Goal: Information Seeking & Learning: Learn about a topic

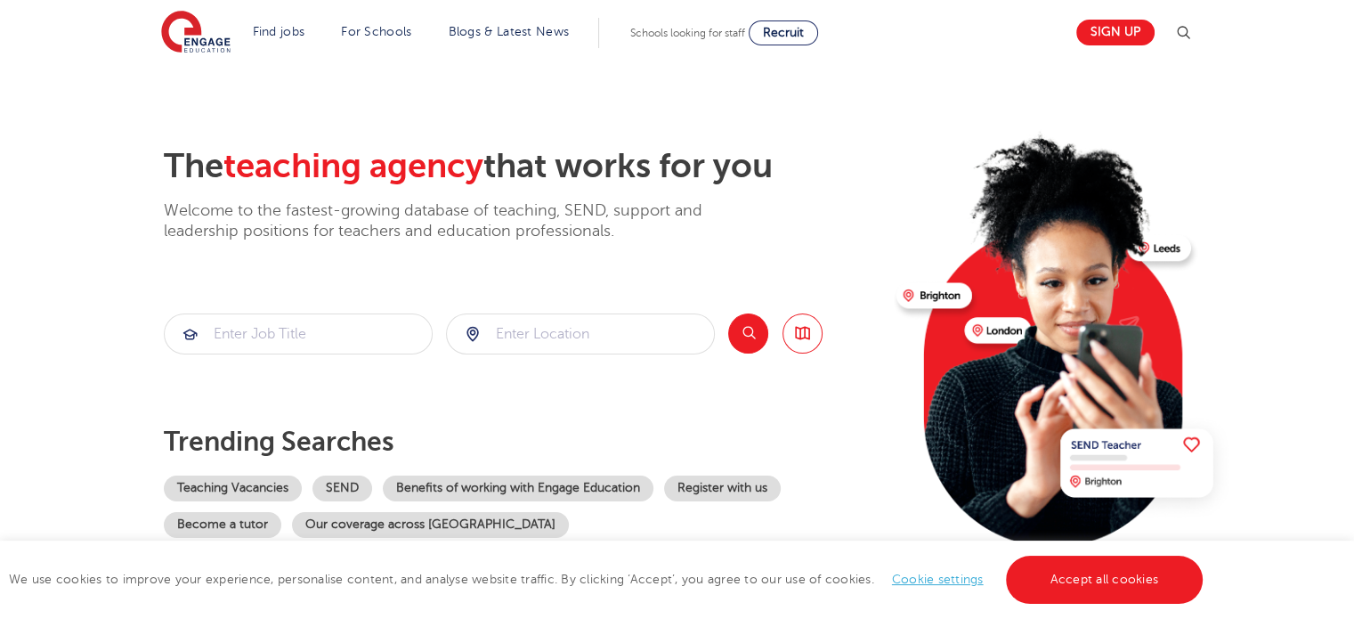
scroll to position [20, 0]
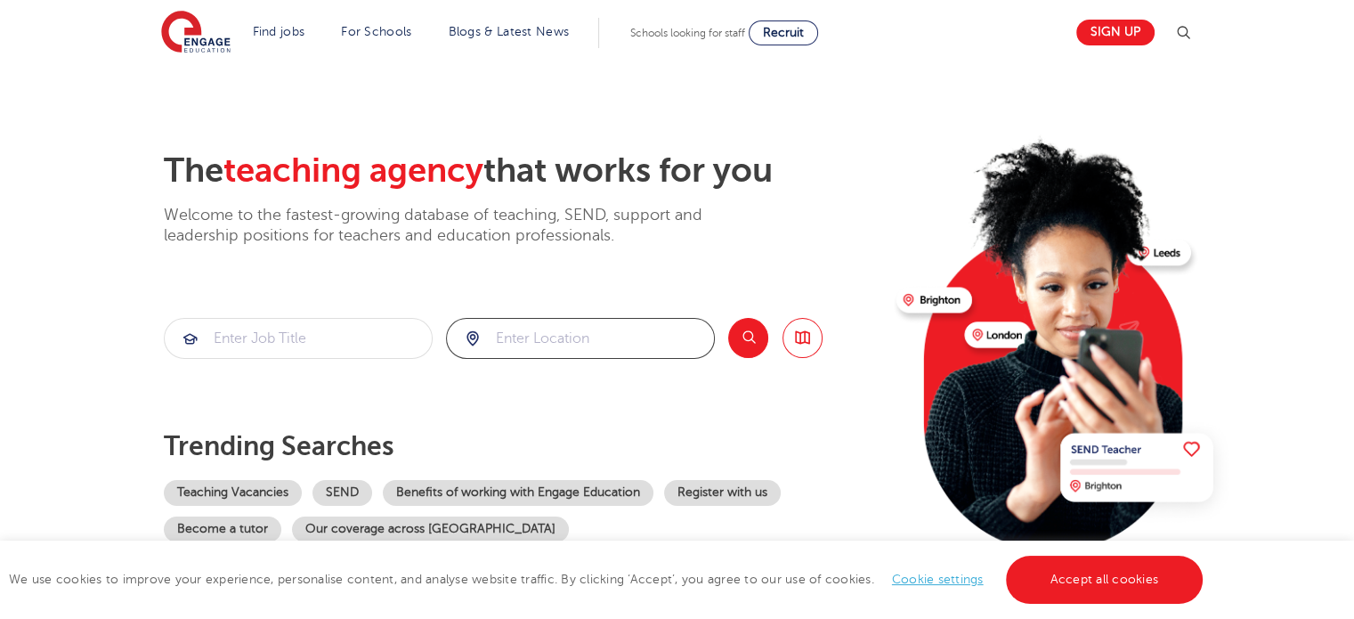
click at [651, 328] on input "search" at bounding box center [580, 338] width 267 height 39
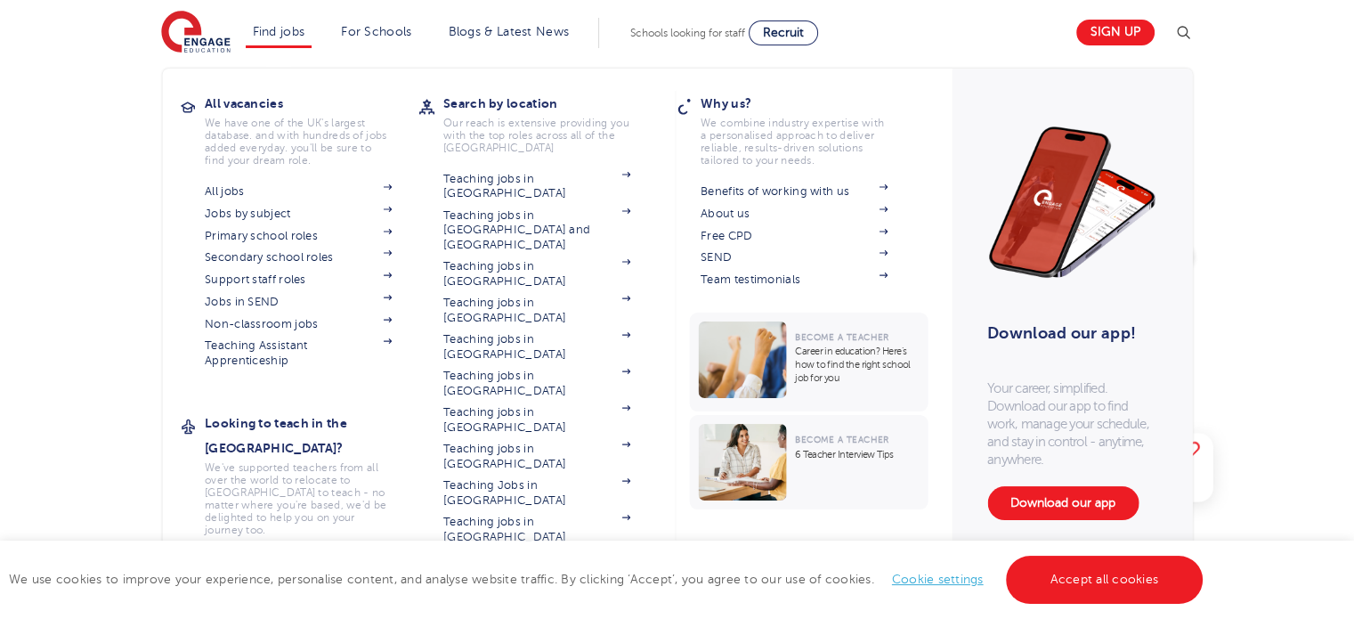
click at [570, 551] on link "Teaching jobs in [GEOGRAPHIC_DATA]" at bounding box center [536, 565] width 187 height 29
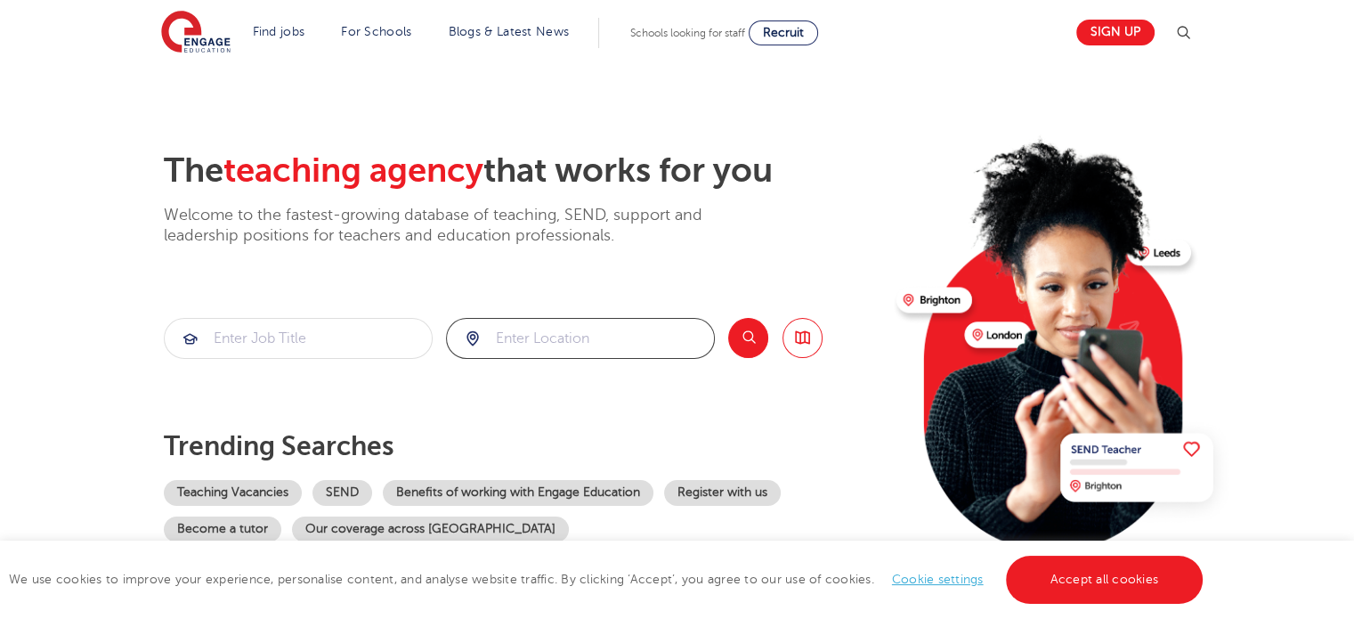
click at [577, 348] on input "search" at bounding box center [580, 338] width 267 height 39
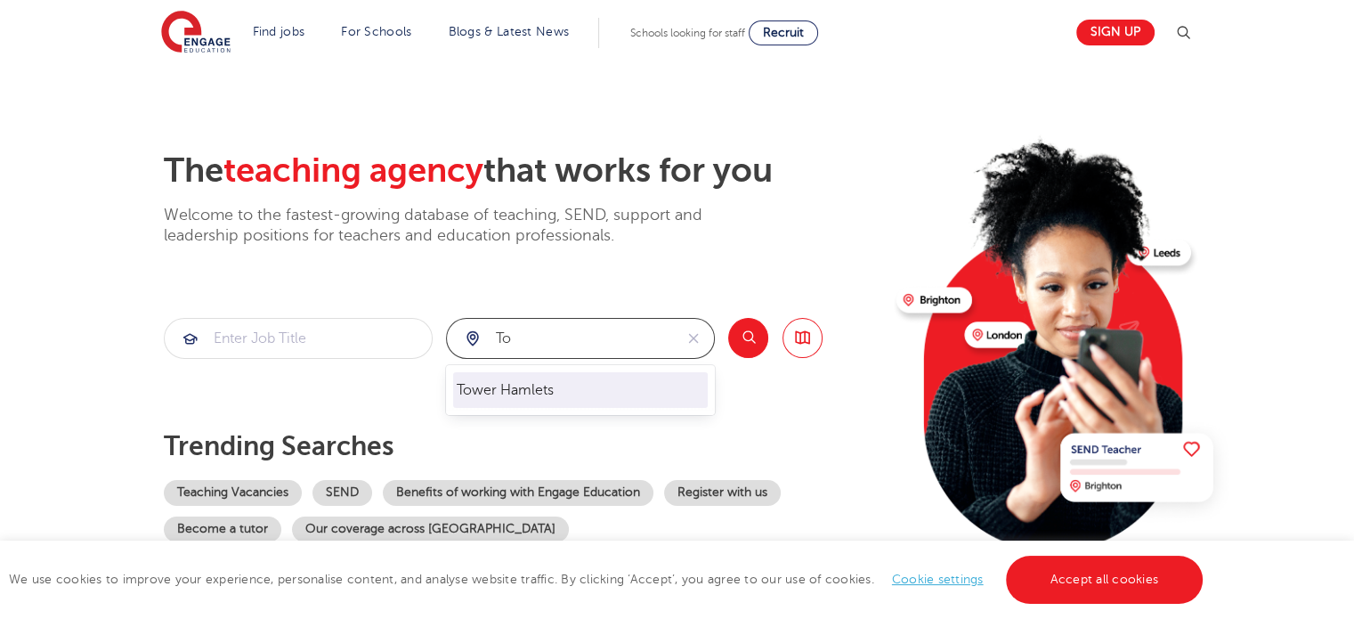
click at [575, 392] on li "Tower Hamlets" at bounding box center [580, 390] width 255 height 36
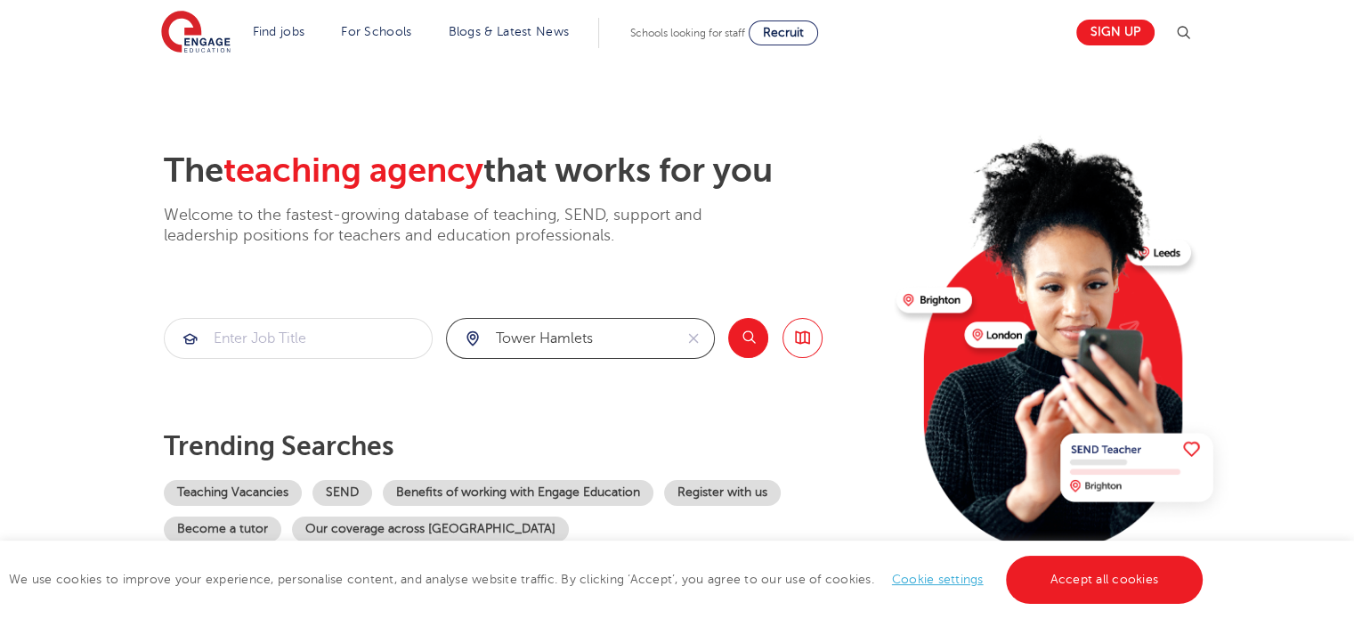
type input "Tower Hamlets"
click at [755, 334] on button "Search" at bounding box center [748, 338] width 40 height 40
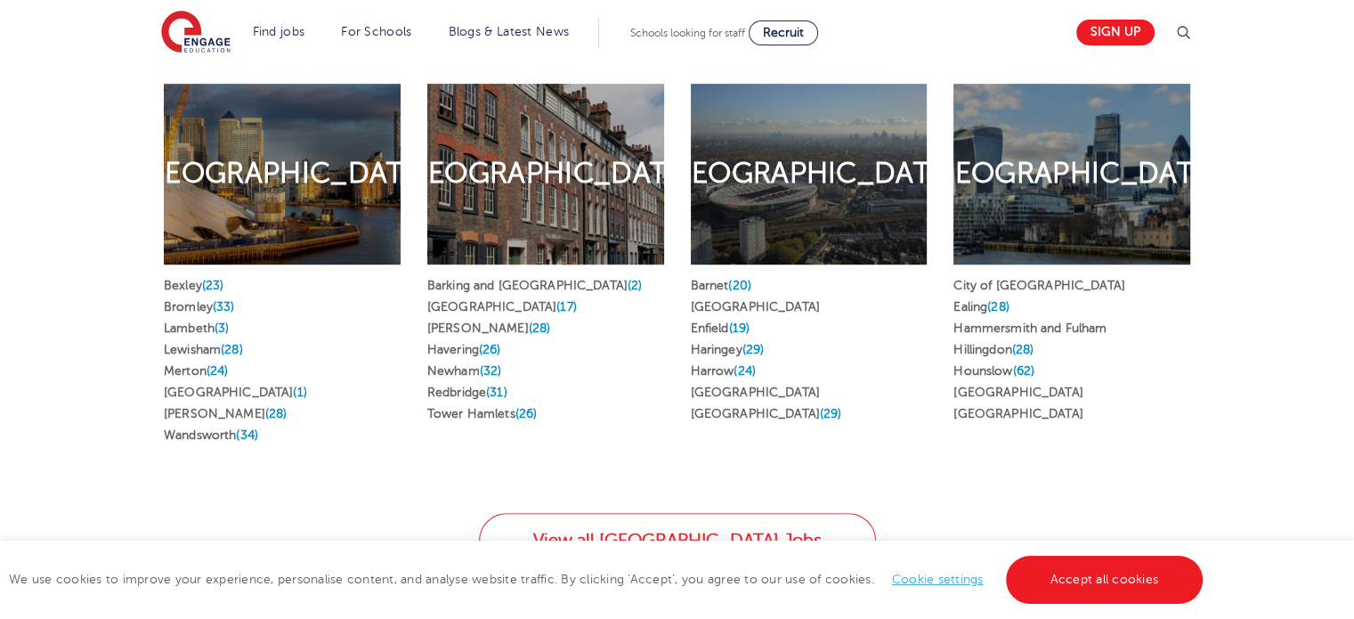
scroll to position [967, 0]
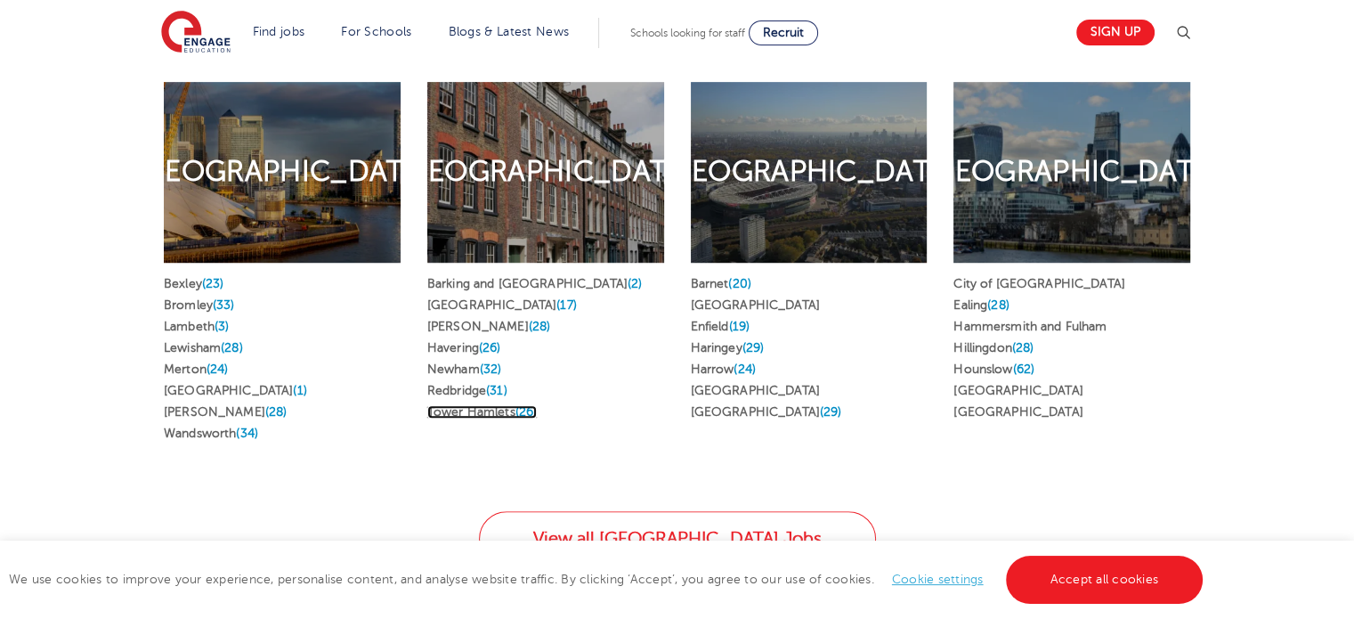
click at [506, 405] on link "Tower Hamlets (26)" at bounding box center [481, 411] width 109 height 13
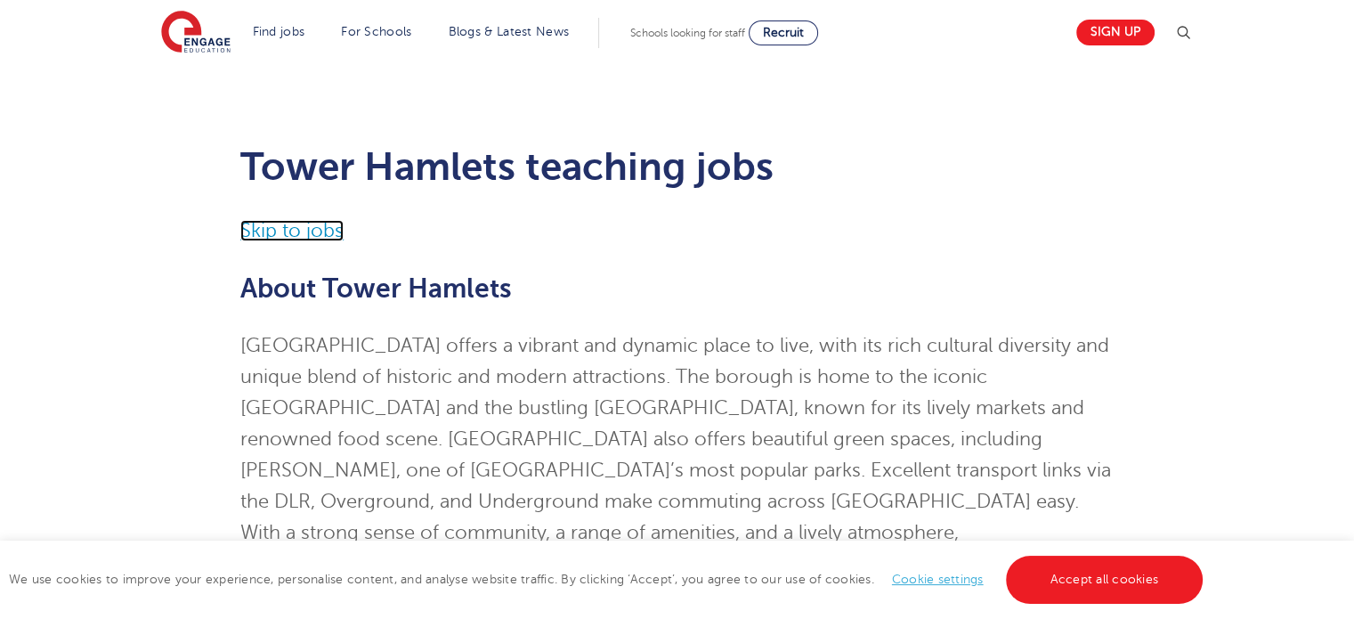
click at [267, 222] on link "Skip to jobs" at bounding box center [291, 230] width 103 height 21
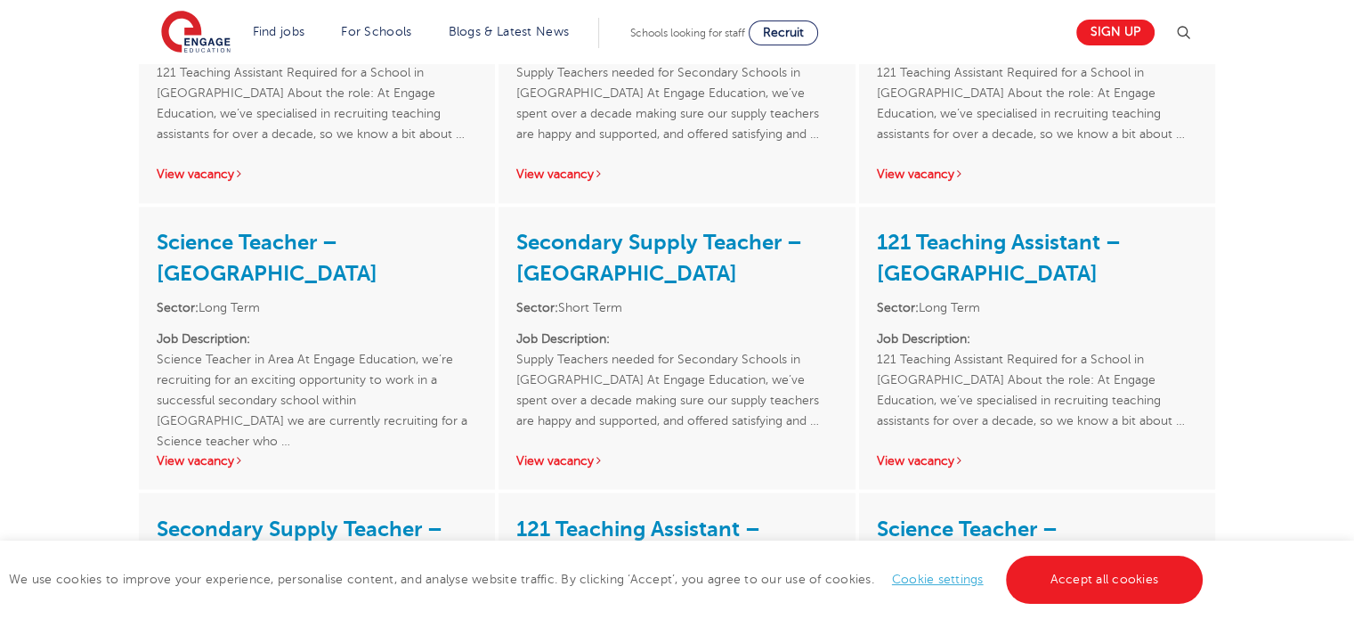
scroll to position [3196, 0]
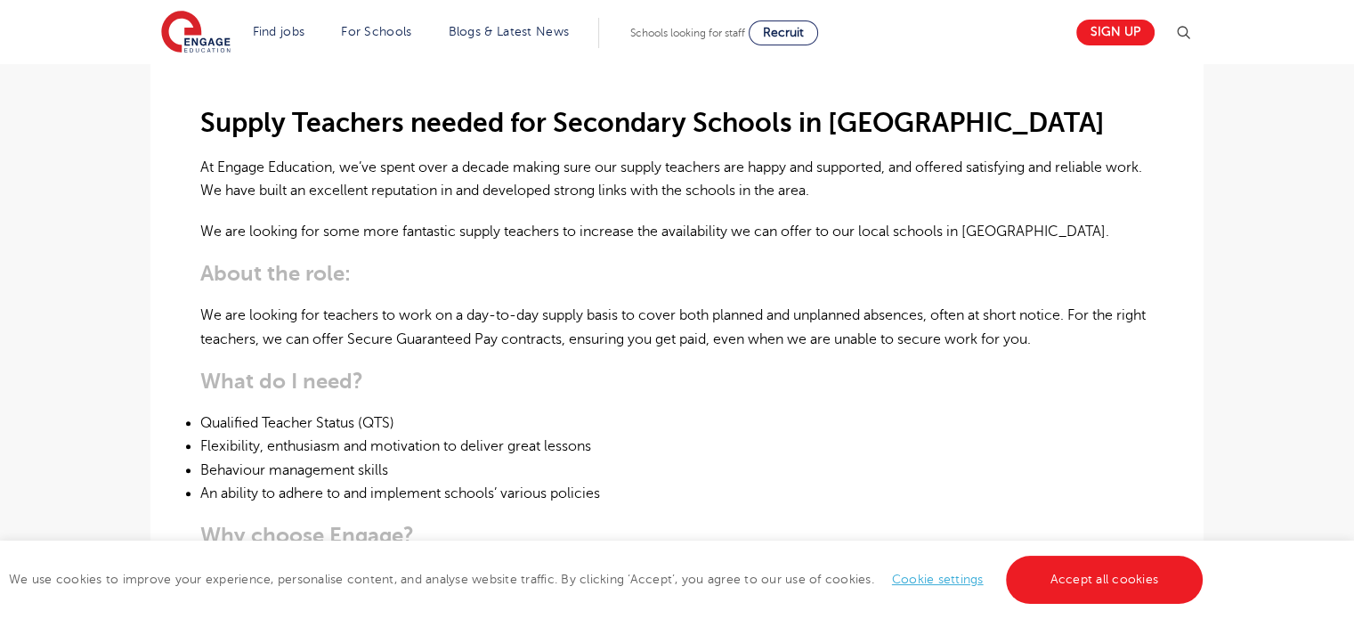
scroll to position [492, 0]
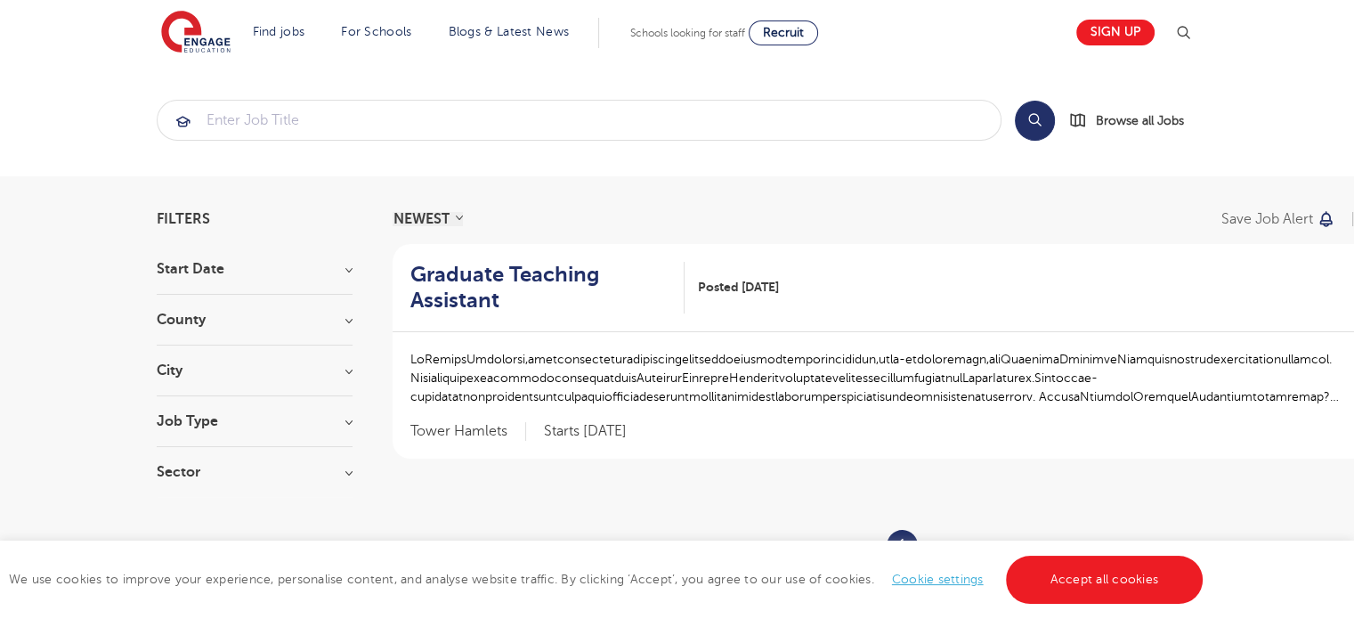
click at [348, 418] on h3 "Job Type" at bounding box center [255, 421] width 196 height 14
click at [344, 428] on h3 "Job Type" at bounding box center [255, 421] width 196 height 14
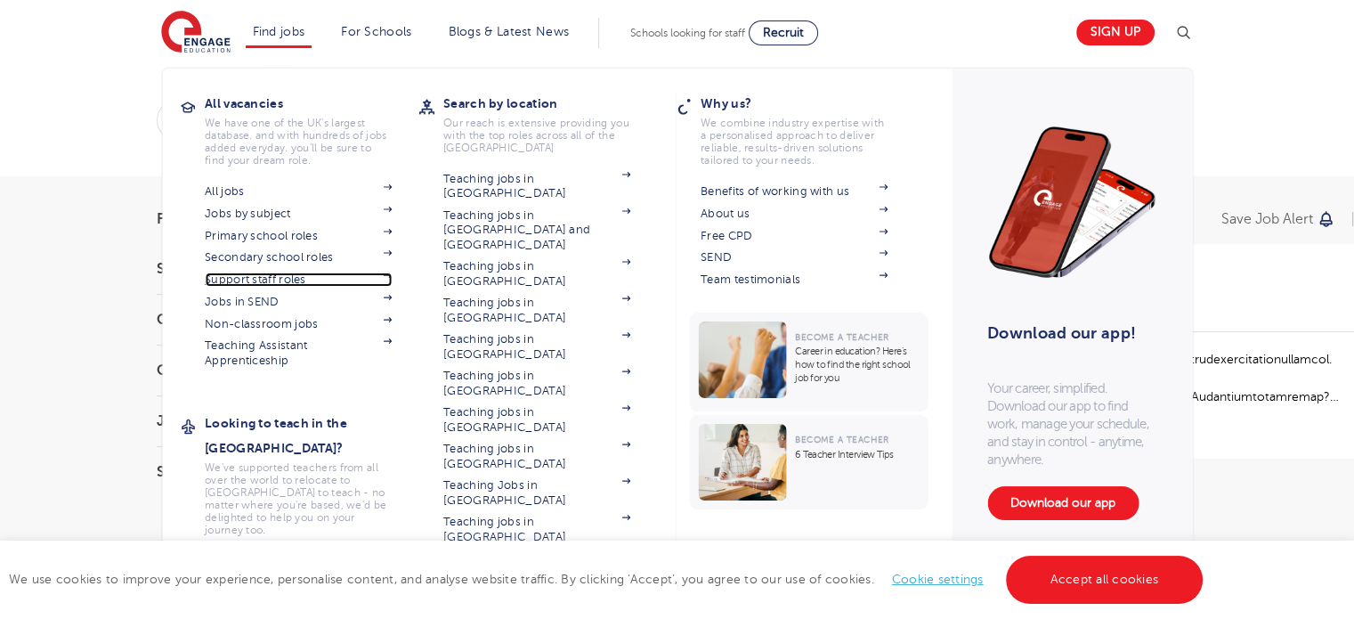
click at [292, 283] on link "Support staff roles" at bounding box center [298, 279] width 187 height 14
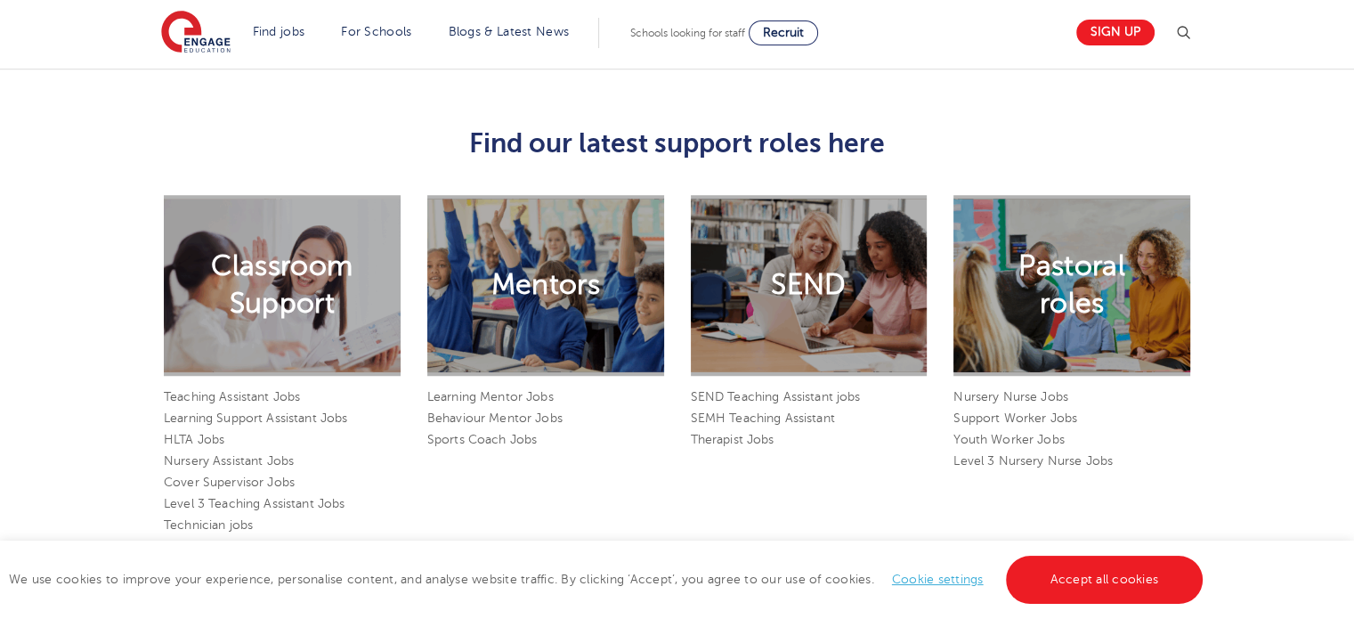
scroll to position [1343, 0]
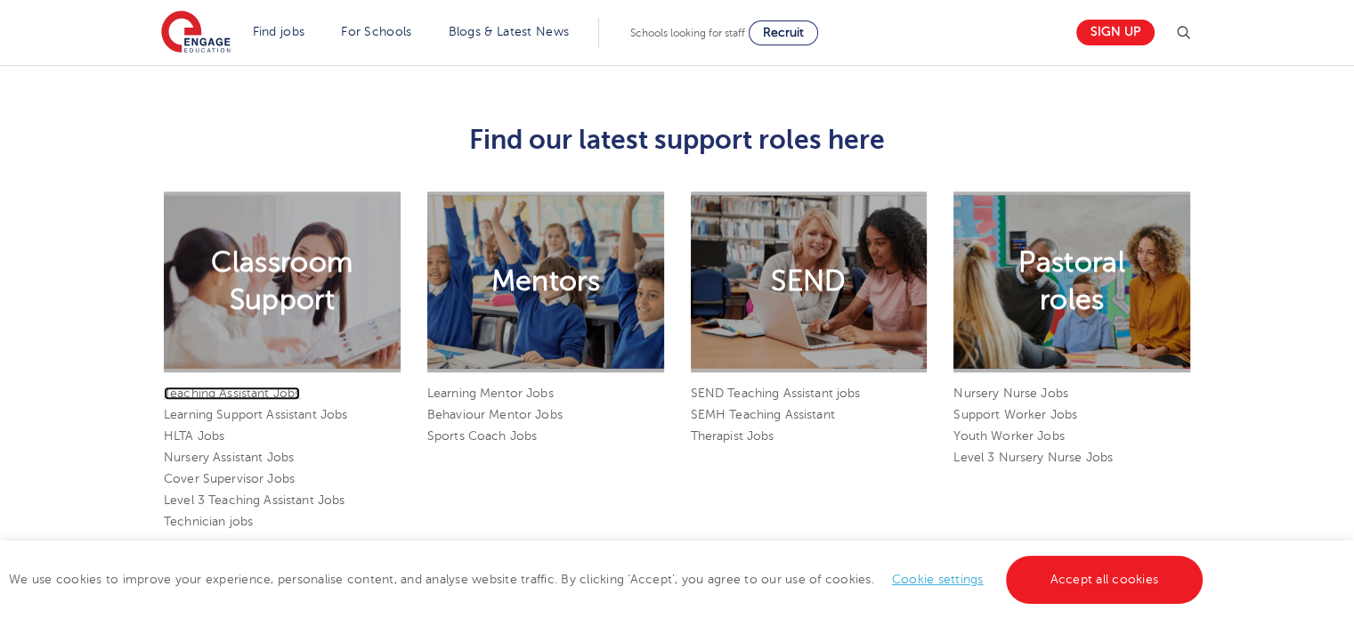
click at [287, 386] on link "Teaching Assistant Jobs" at bounding box center [232, 392] width 136 height 13
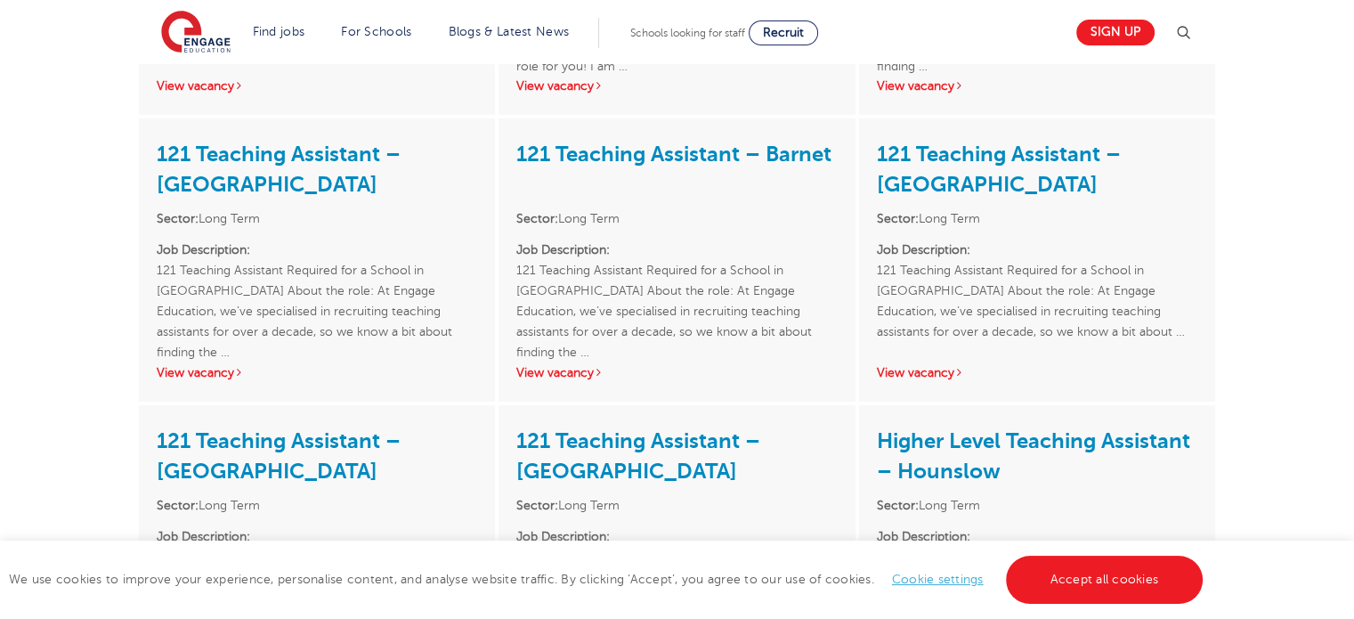
scroll to position [570, 0]
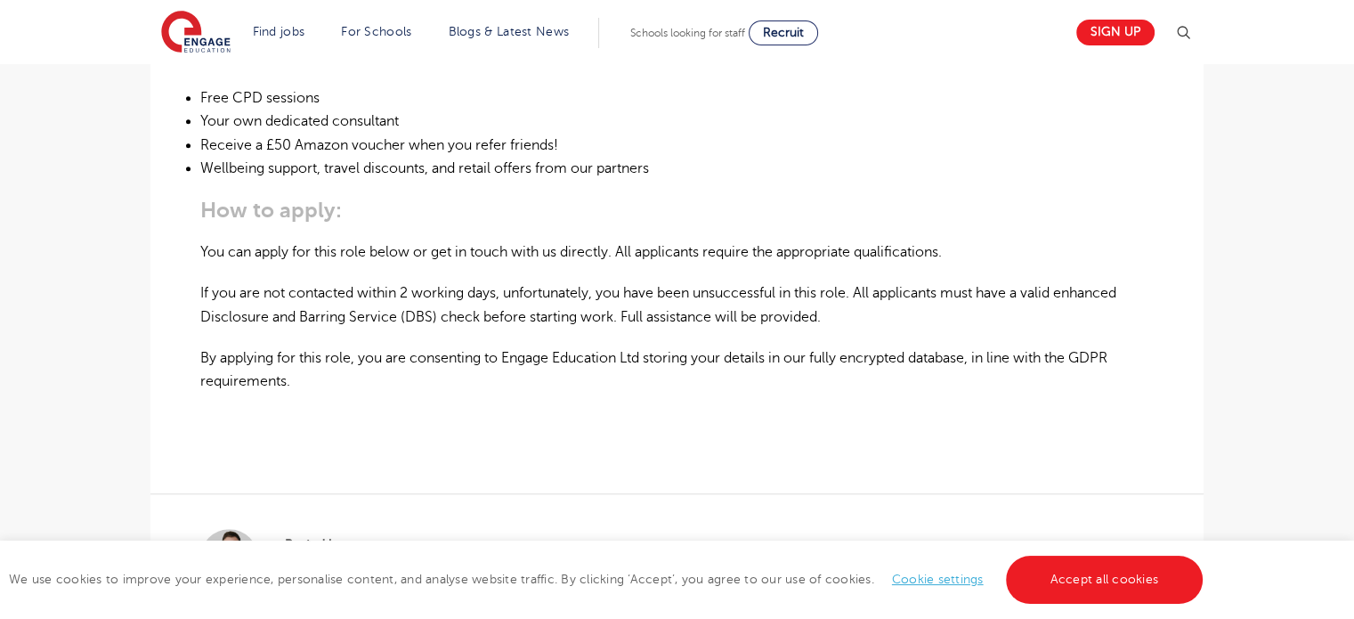
scroll to position [1213, 0]
